Goal: Check status: Check status

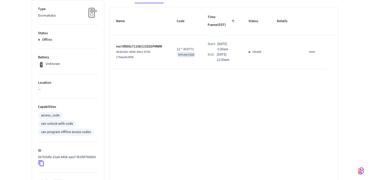
scroll to position [80, 0]
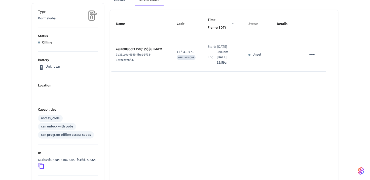
click at [8, 109] on div "Waterscape A631 ​ ​ Add Access Code Properties Type Dormakaba Status Offline Ba…" at bounding box center [185, 100] width 370 height 285
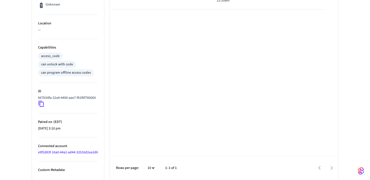
scroll to position [0, 0]
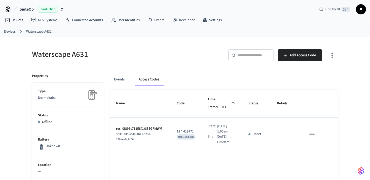
click at [309, 134] on icon "sticky table" at bounding box center [312, 134] width 8 height 8
click at [241, 85] on div at bounding box center [185, 90] width 370 height 180
click at [118, 79] on button "Events" at bounding box center [119, 79] width 19 height 12
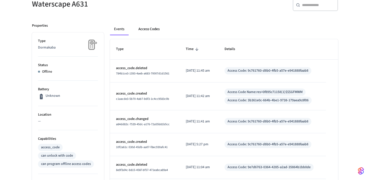
scroll to position [55, 0]
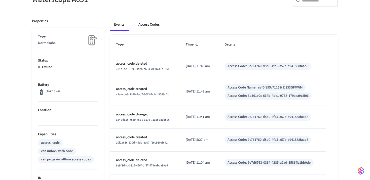
click at [154, 25] on button "Access Codes" at bounding box center [148, 25] width 29 height 12
